Goal: Task Accomplishment & Management: Use online tool/utility

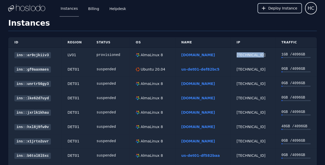
click at [287, 6] on span "Deploy Instance" at bounding box center [282, 8] width 29 height 5
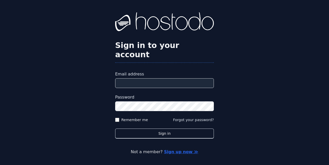
type input "**********"
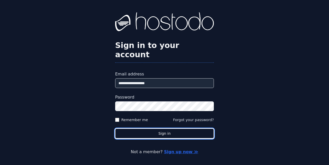
click at [165, 129] on button "Sign in" at bounding box center [164, 134] width 99 height 10
click at [167, 129] on button "Sign in" at bounding box center [164, 134] width 99 height 10
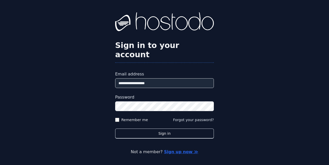
click at [263, 60] on div "**********" at bounding box center [164, 83] width 329 height 167
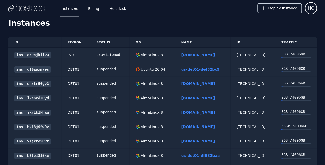
click at [281, 5] on button "Deploy Instance" at bounding box center [279, 8] width 44 height 10
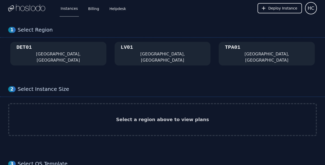
click at [67, 55] on div "DET01 [GEOGRAPHIC_DATA], [GEOGRAPHIC_DATA]" at bounding box center [58, 54] width 84 height 20
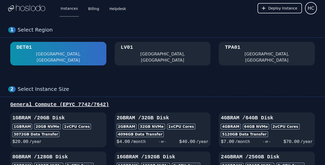
click at [160, 138] on div "- or -" at bounding box center [162, 141] width 33 height 7
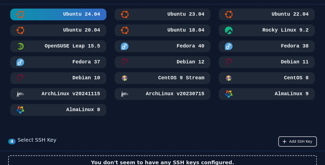
scroll to position [239, 0]
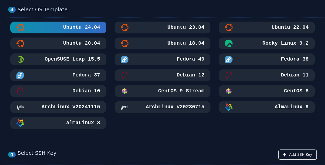
click at [288, 101] on button "AlmaLinux 9" at bounding box center [266, 107] width 96 height 12
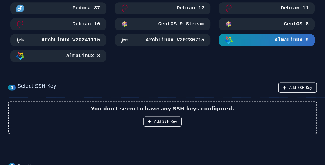
scroll to position [308, 0]
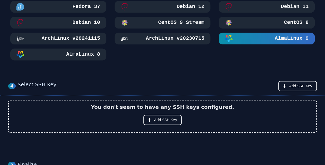
click at [66, 51] on button "AlmaLinux 8" at bounding box center [58, 55] width 96 height 12
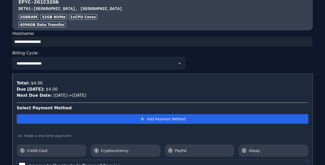
scroll to position [513, 0]
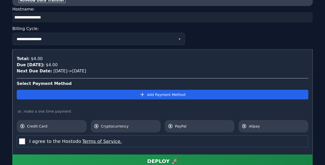
click at [51, 138] on label "I agree to the Hostodo Terms of Service." at bounding box center [75, 141] width 92 height 7
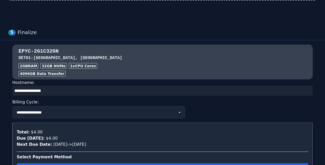
scroll to position [509, 0]
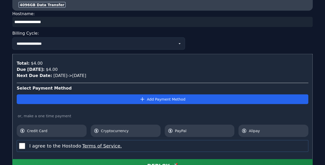
click at [140, 128] on span "Cryptocurrency" at bounding box center [129, 130] width 56 height 5
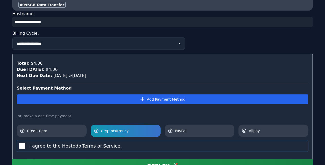
click at [164, 162] on button "DEPLOY 🚀" at bounding box center [162, 165] width 300 height 13
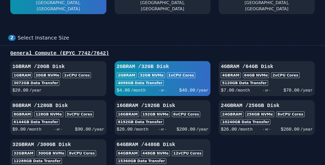
scroll to position [0, 0]
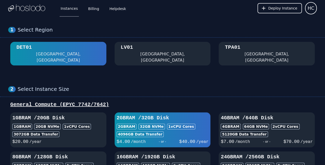
click at [32, 9] on img at bounding box center [26, 8] width 37 height 8
click at [31, 6] on img at bounding box center [26, 8] width 37 height 8
click at [71, 9] on link "Instances" at bounding box center [69, 8] width 19 height 17
